Goal: Check status

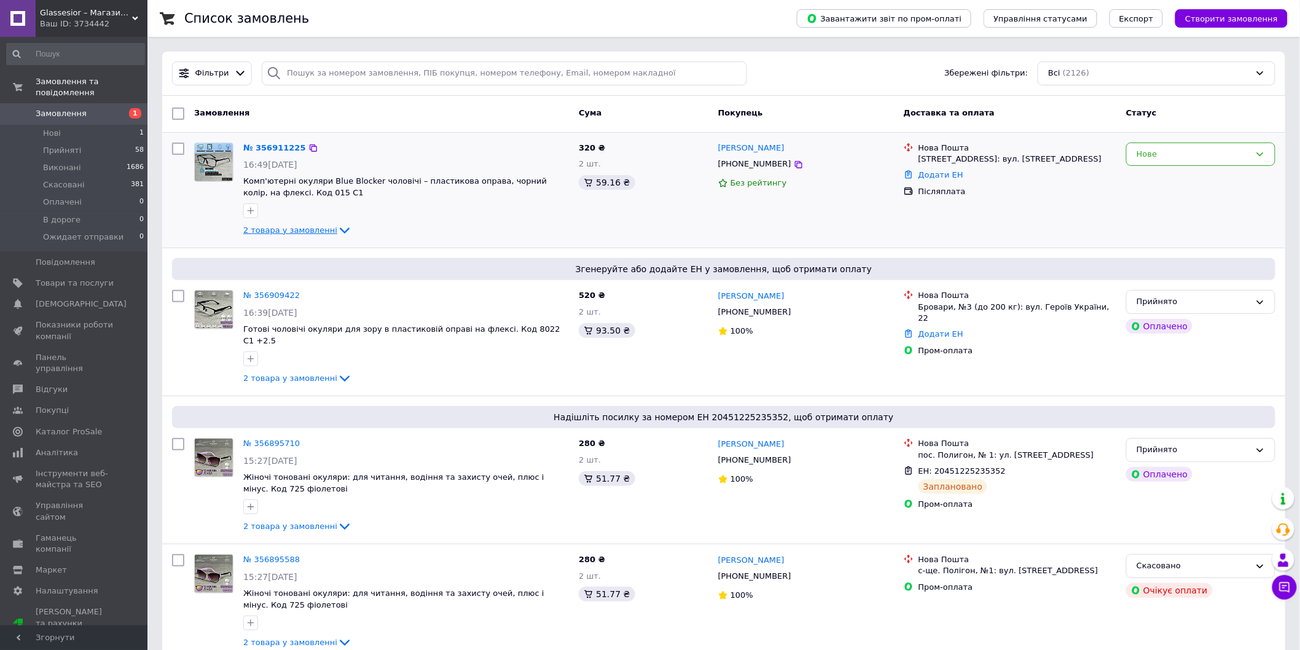
click at [323, 227] on span "2 товара у замовленні" at bounding box center [290, 230] width 94 height 9
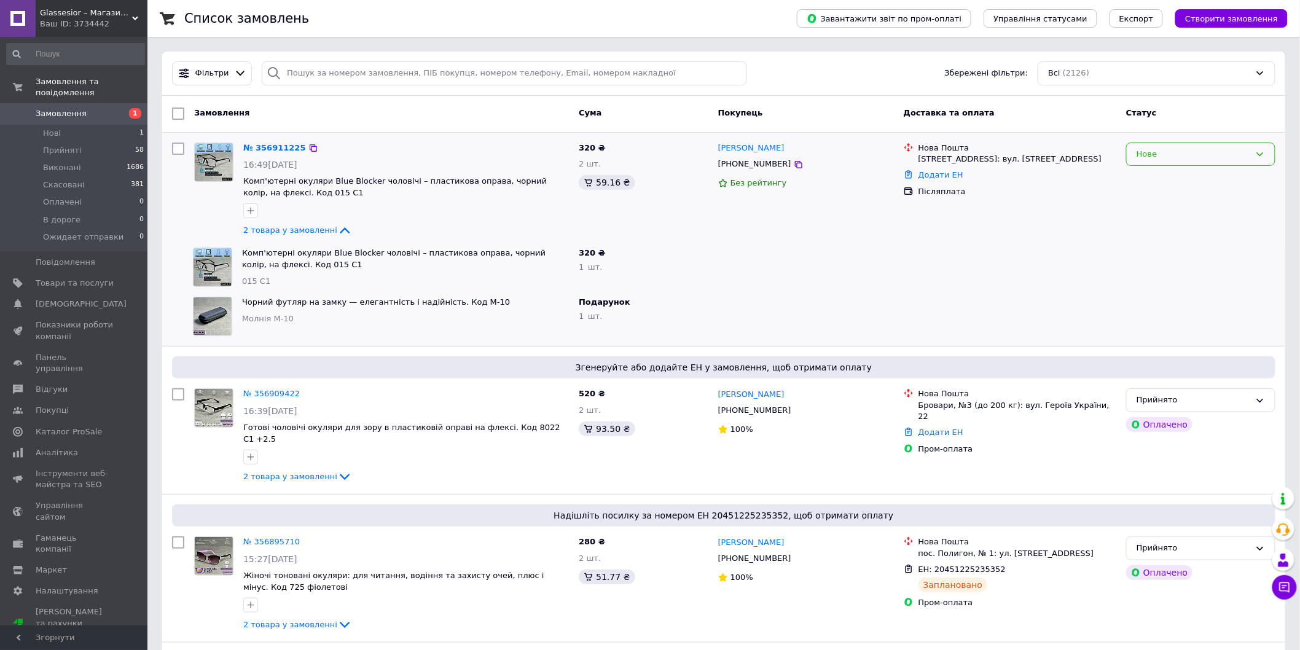
click at [1243, 160] on div "Нове" at bounding box center [1194, 154] width 114 height 13
click at [1060, 294] on div at bounding box center [1010, 316] width 222 height 49
click at [1160, 154] on div "Нове" at bounding box center [1194, 154] width 114 height 13
click at [1066, 249] on div at bounding box center [1010, 267] width 222 height 49
click at [1203, 154] on div "Нове" at bounding box center [1194, 154] width 114 height 13
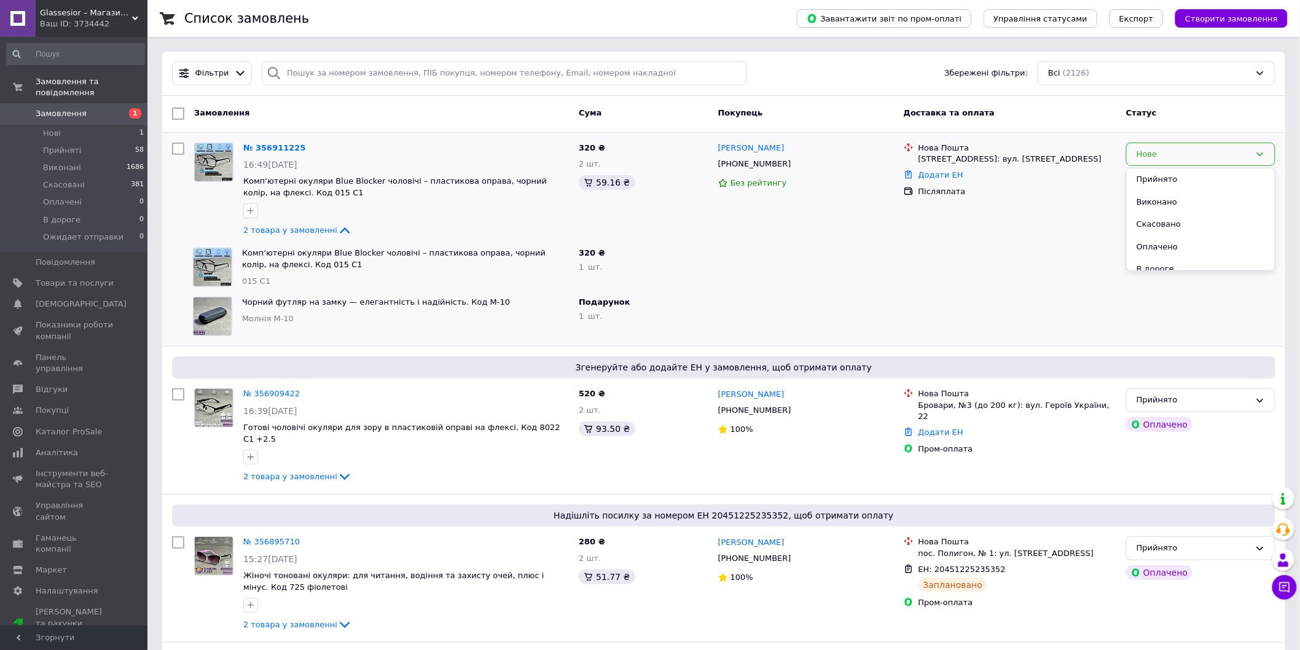
click at [1065, 281] on div at bounding box center [1010, 267] width 222 height 49
